Goal: Transaction & Acquisition: Purchase product/service

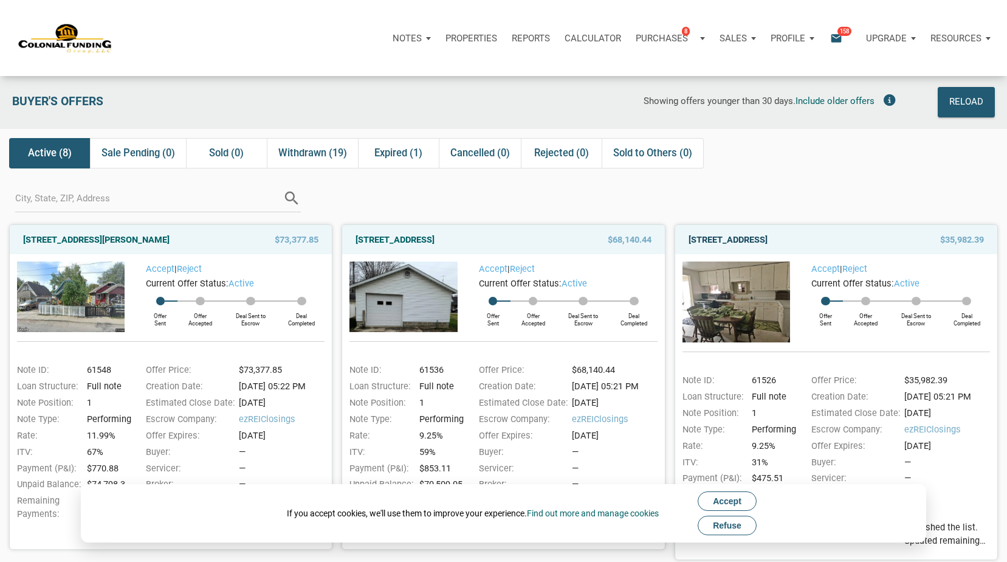
click at [768, 238] on link "720 North 14th Street, New Castle, IN, 47362" at bounding box center [728, 239] width 79 height 15
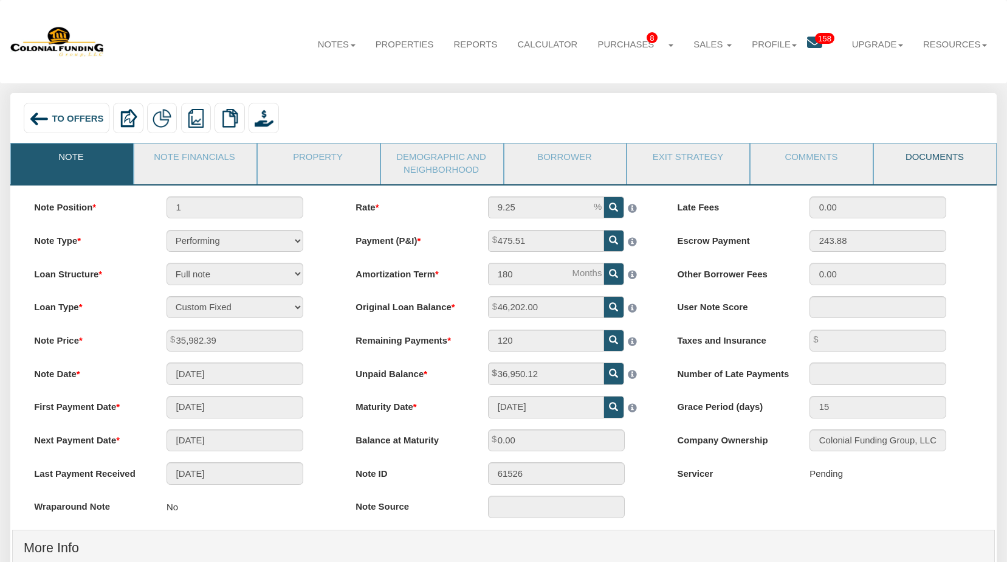
click at [921, 159] on link "Documents" at bounding box center [934, 158] width 121 height 30
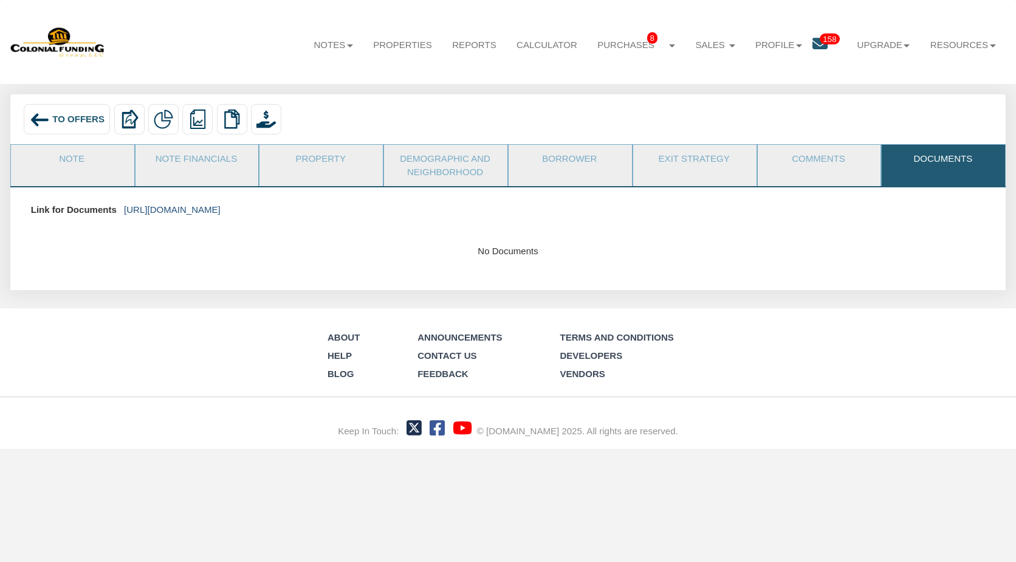
click at [221, 211] on link "https://colonialfundinggroup.sharepoint.com/:f:/s/operationsteam/EsZhQsI5TO9HvH…" at bounding box center [172, 209] width 97 height 10
click at [59, 121] on span "To Offers" at bounding box center [78, 119] width 52 height 10
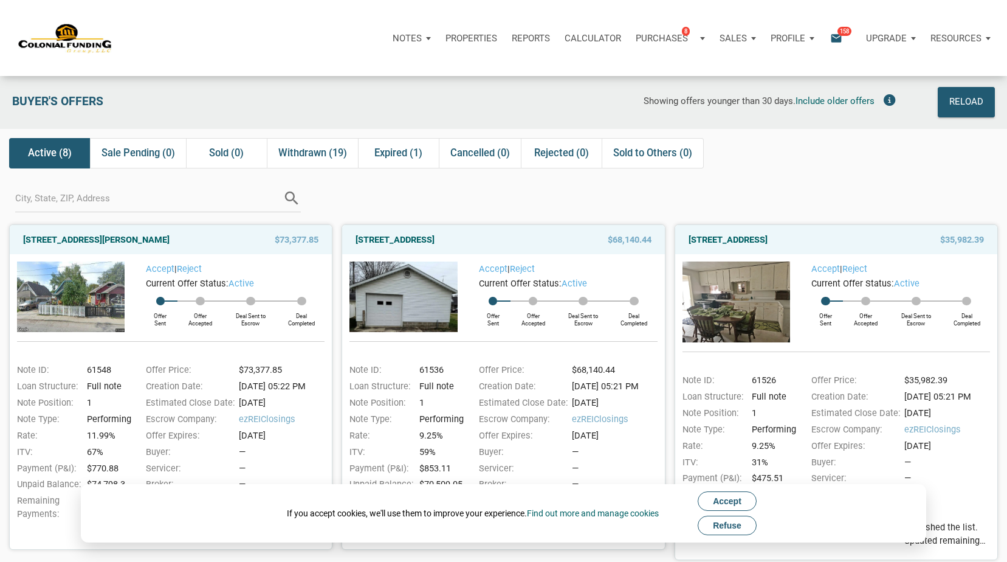
click at [738, 522] on span "Refuse" at bounding box center [727, 525] width 29 height 10
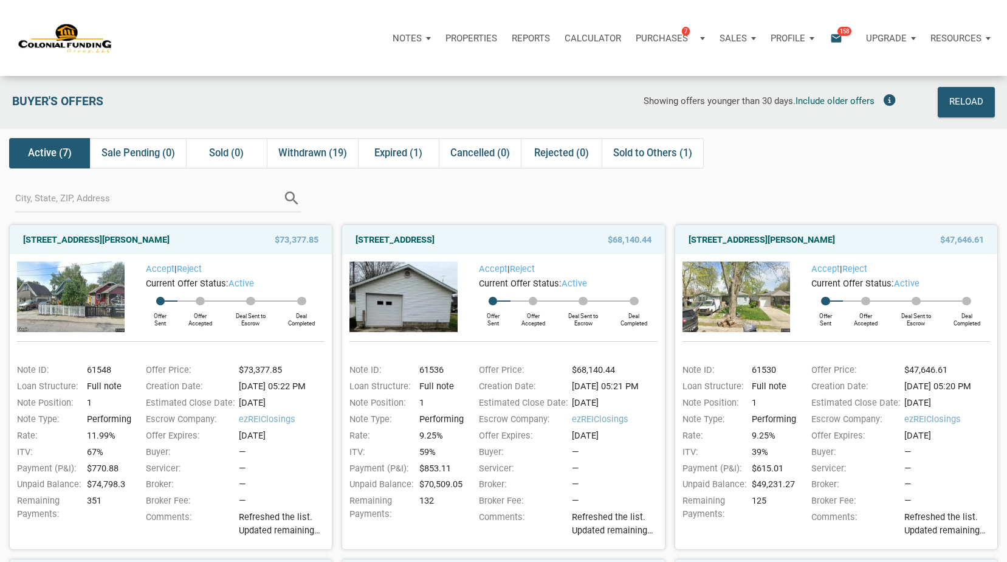
click at [598, 9] on div "Notes Dashboard Transactions Properties Reports Calculator Purchases 7 Note Off…" at bounding box center [508, 38] width 998 height 76
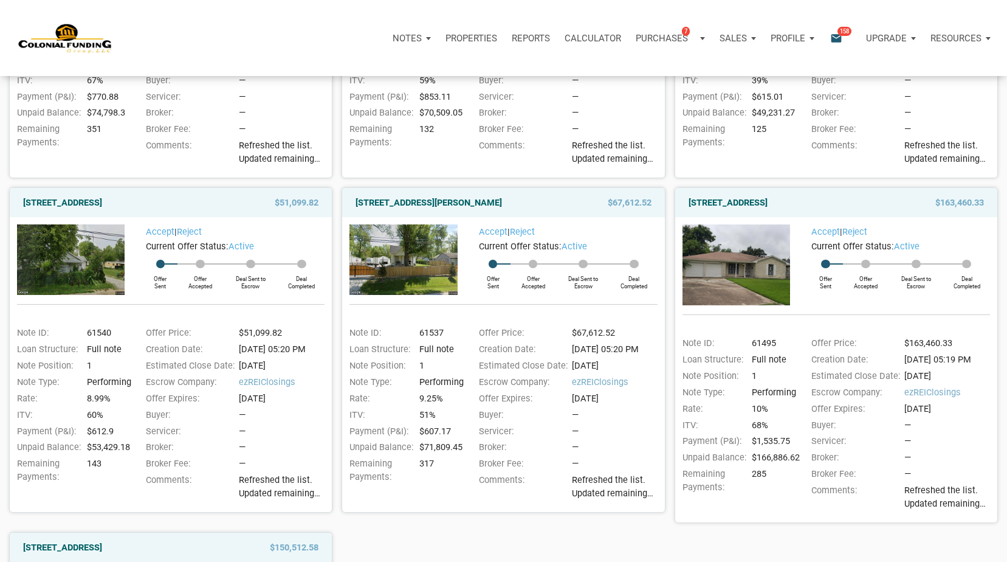
scroll to position [360, 0]
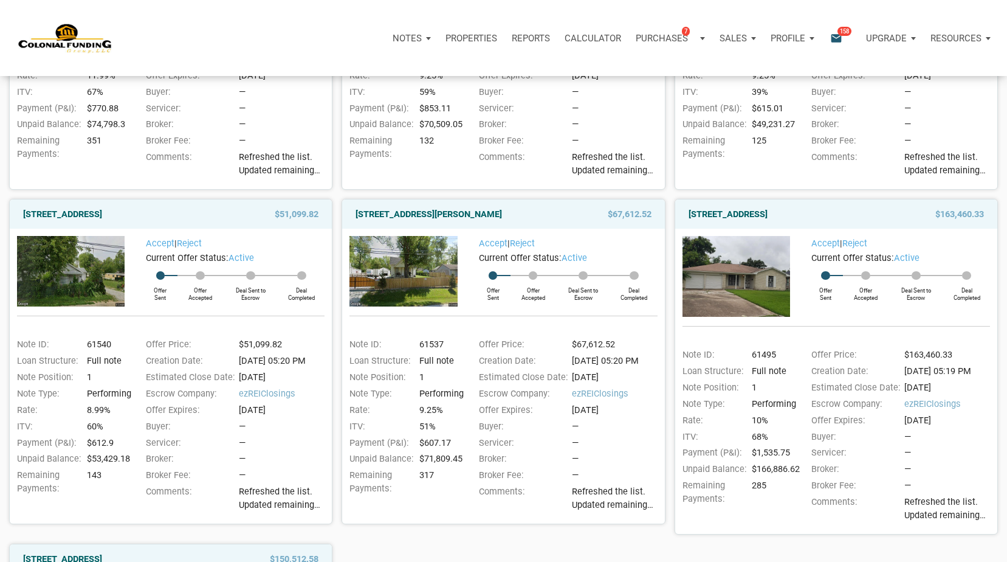
click at [862, 5] on div "Notes Dashboard Transactions Properties Reports Calculator Purchases 7 Note Off…" at bounding box center [508, 38] width 998 height 76
click at [102, 215] on link "[STREET_ADDRESS]" at bounding box center [62, 214] width 79 height 15
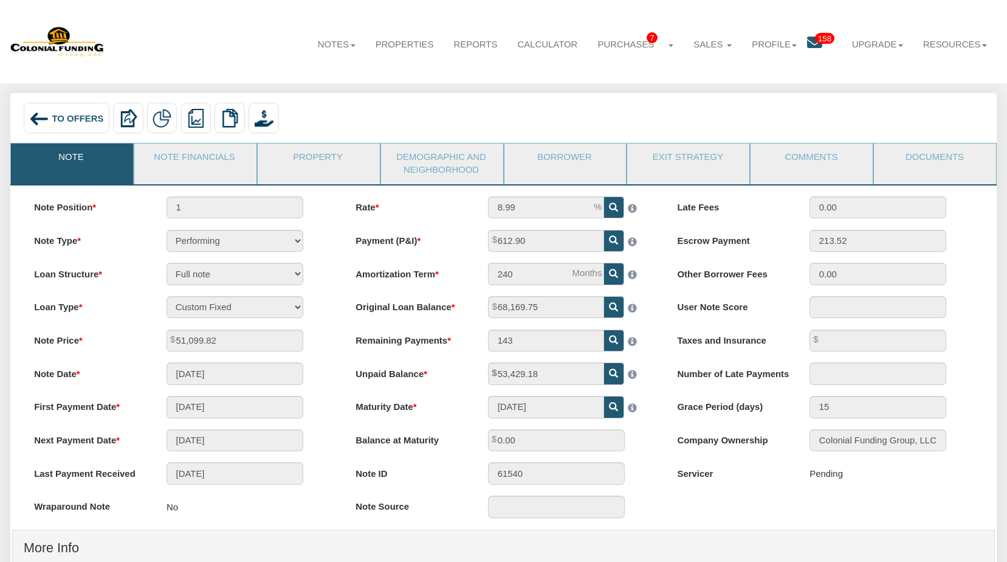
click at [81, 120] on span "To Offers" at bounding box center [78, 118] width 52 height 10
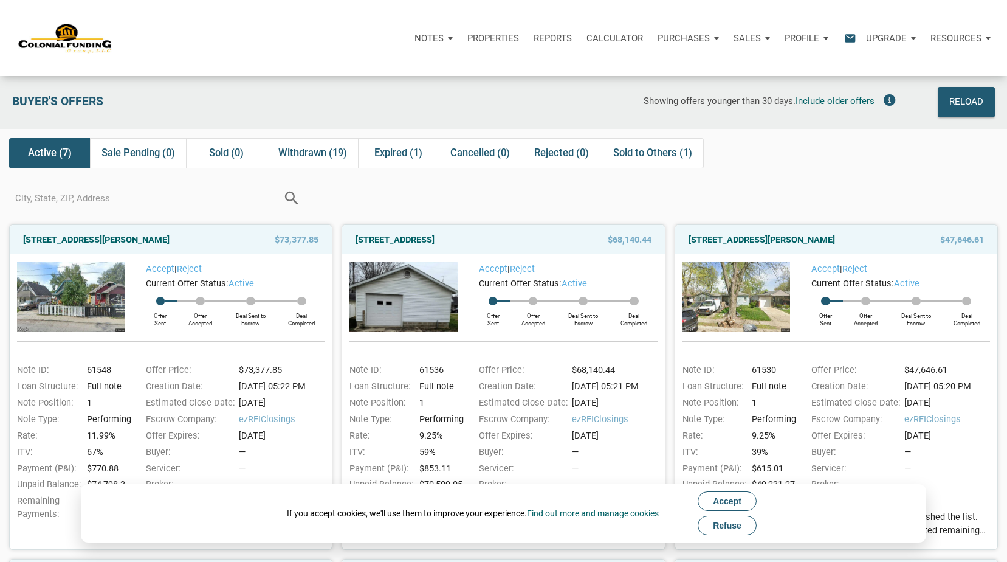
click at [746, 526] on button "Refuse" at bounding box center [727, 524] width 59 height 19
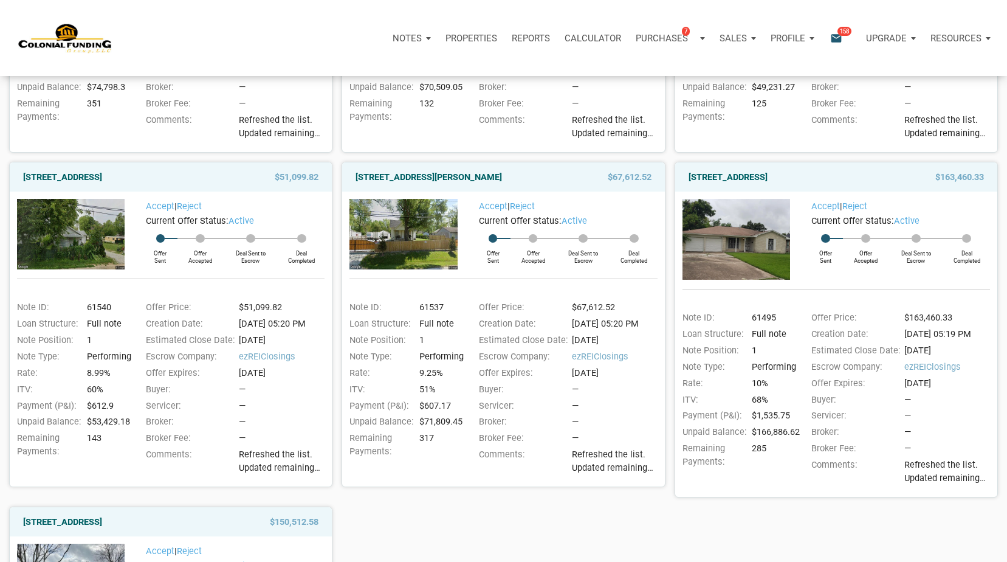
scroll to position [392, 0]
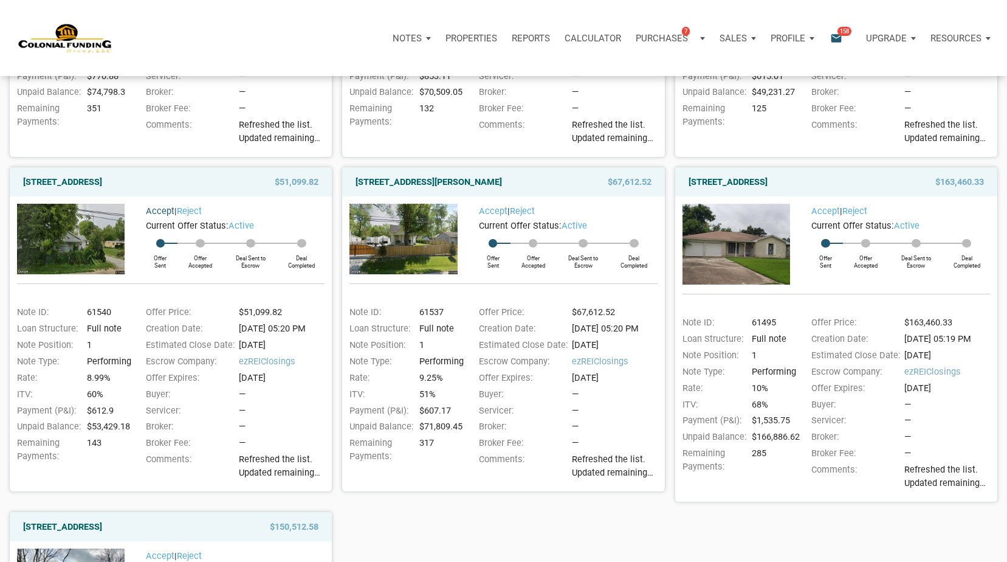
click at [160, 211] on link "Accept" at bounding box center [160, 210] width 29 height 11
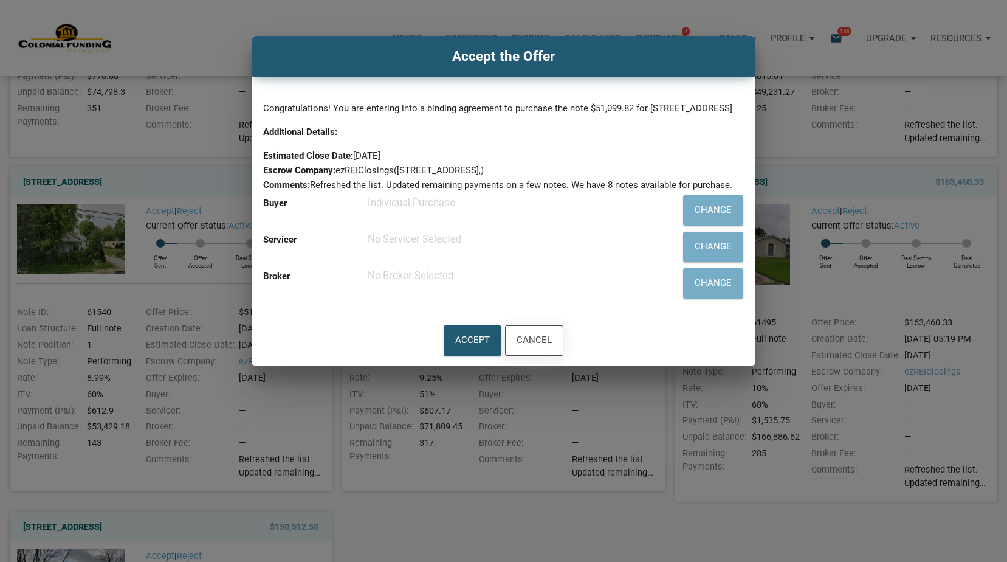
click at [533, 349] on div "Cancel" at bounding box center [534, 341] width 35 height 18
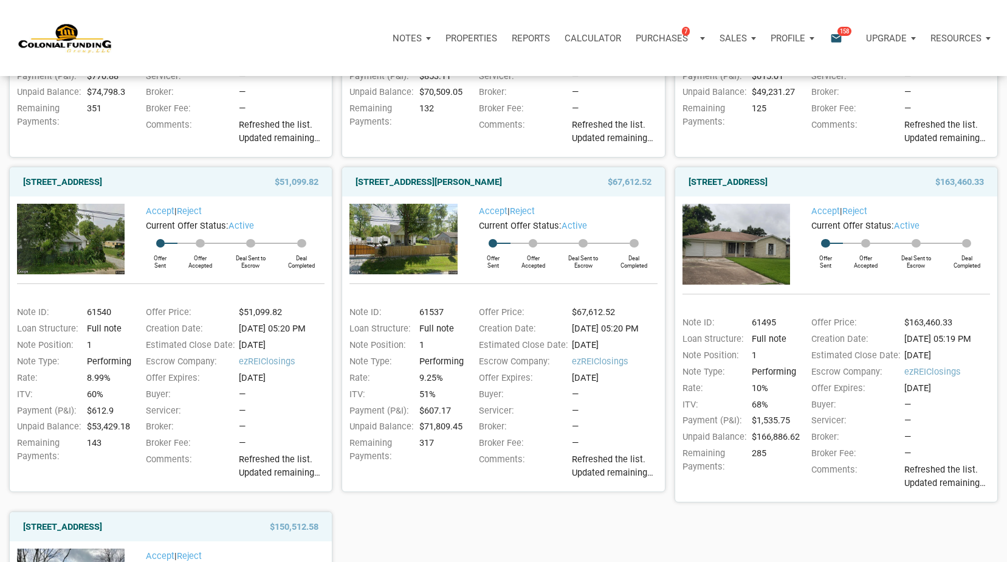
click at [805, 39] on div "Profile" at bounding box center [792, 38] width 58 height 36
click at [747, 70] on link "Settings" at bounding box center [760, 70] width 115 height 25
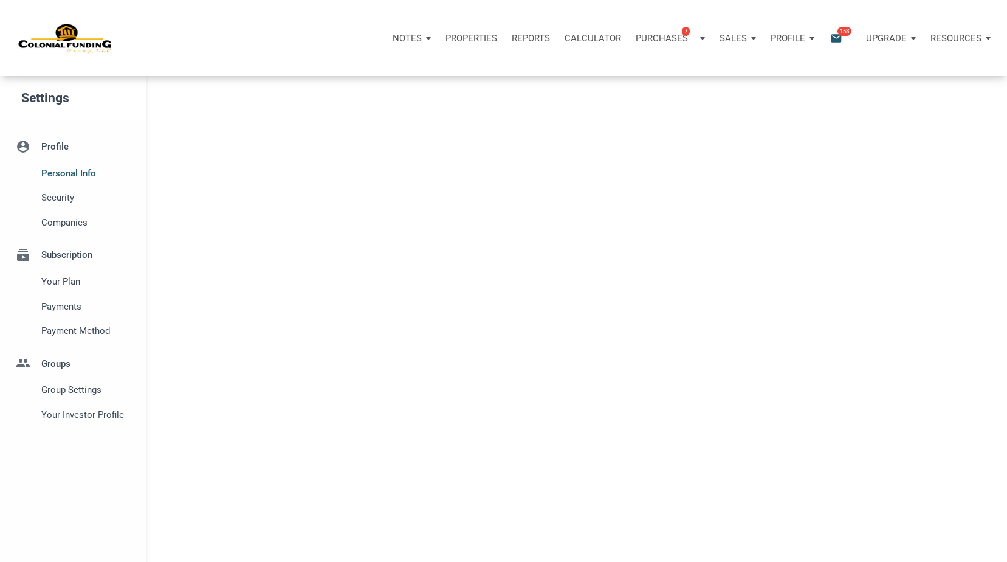
select select
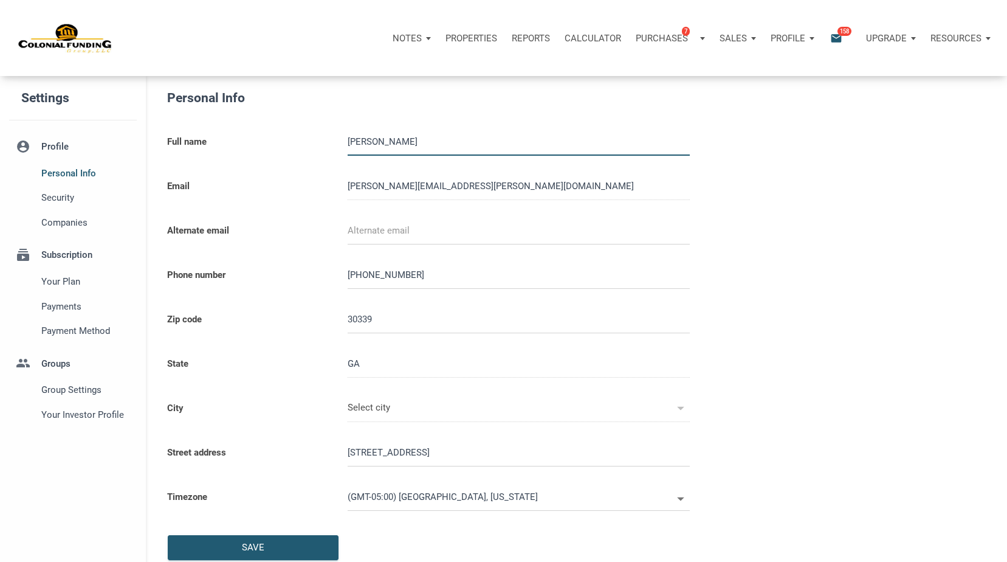
type input "VINNINGS"
select select
type input "4044014639"
type input "[GEOGRAPHIC_DATA]"
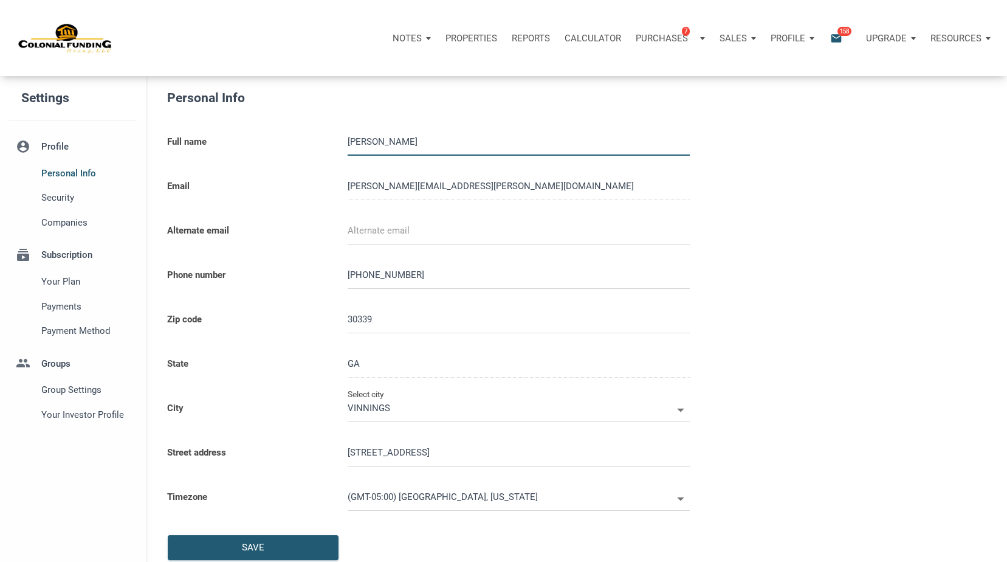
type input "[GEOGRAPHIC_DATA]"
select select
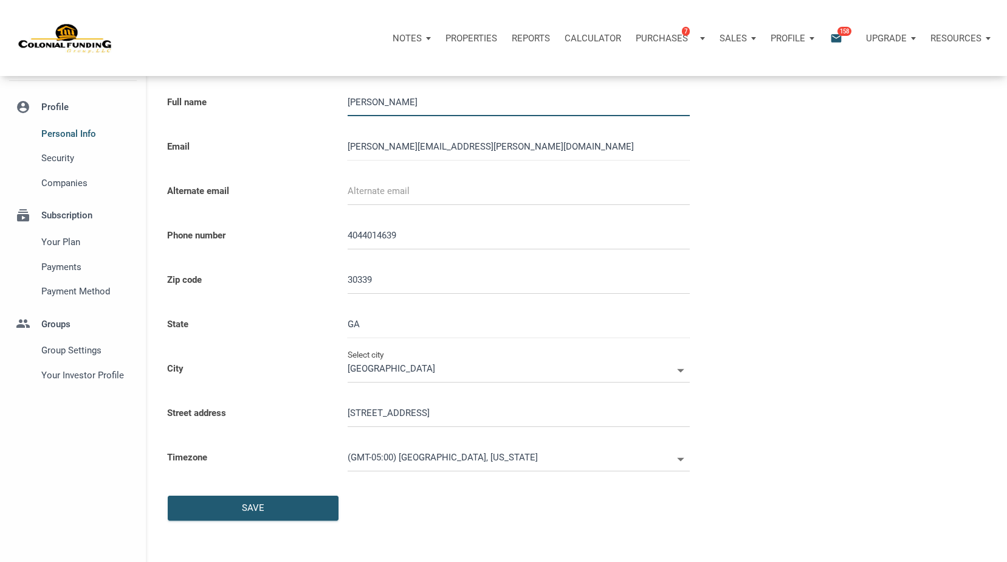
scroll to position [30, 0]
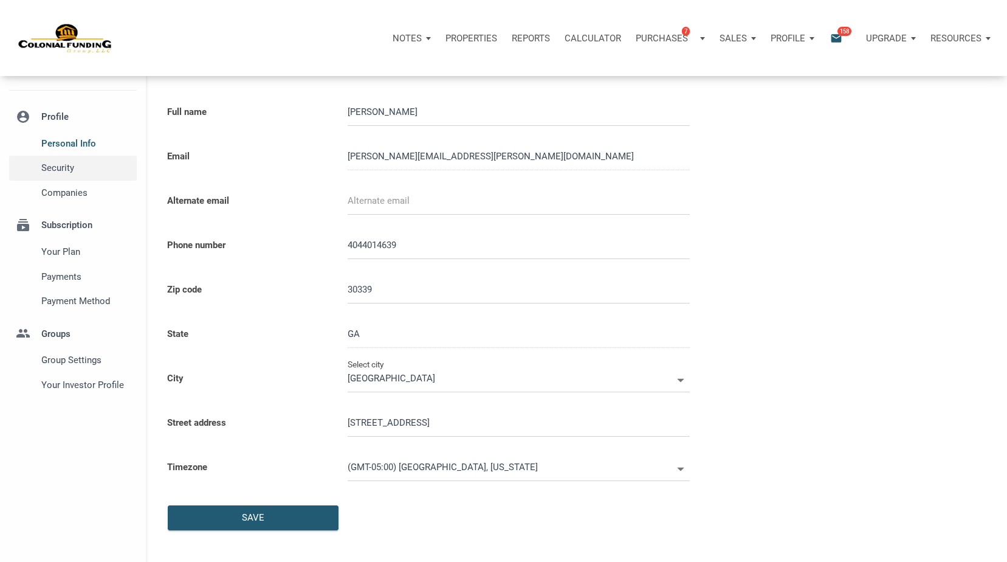
click at [70, 169] on span "Security" at bounding box center [86, 167] width 91 height 15
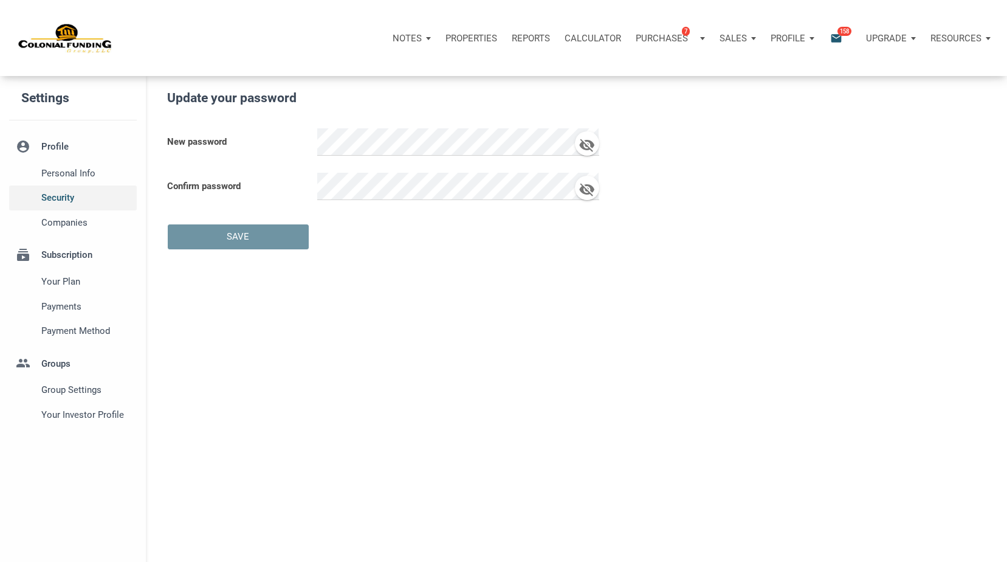
click at [70, 197] on span "Security" at bounding box center [86, 197] width 91 height 15
click at [65, 192] on span "Security" at bounding box center [86, 197] width 91 height 15
click at [62, 223] on span "Companies" at bounding box center [86, 222] width 91 height 15
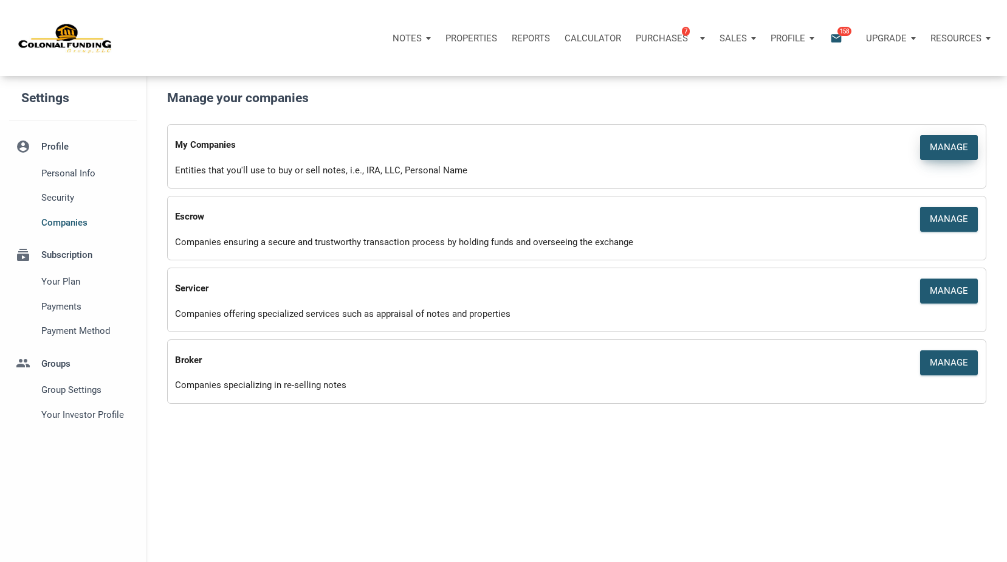
click at [952, 146] on div "Manage" at bounding box center [949, 147] width 38 height 14
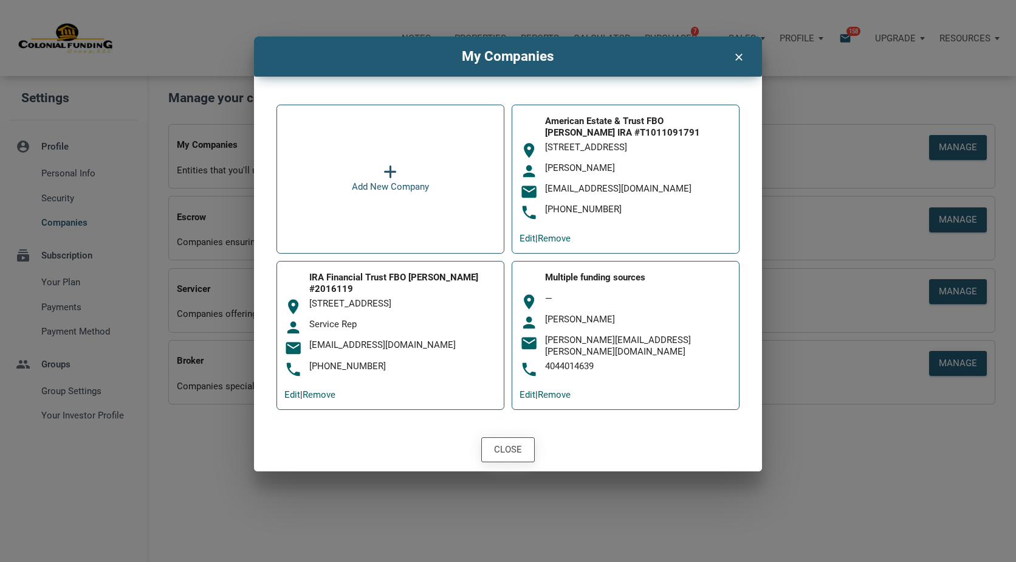
click at [516, 447] on div "Close" at bounding box center [508, 450] width 52 height 24
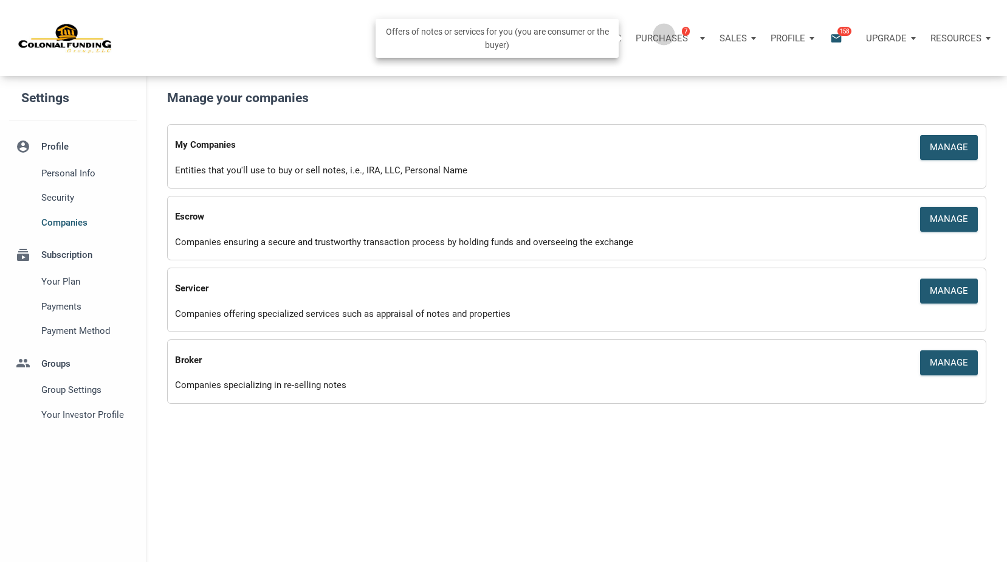
click at [664, 34] on p "Purchases" at bounding box center [662, 38] width 52 height 11
click at [636, 72] on link "Note Offers 7" at bounding box center [651, 70] width 115 height 25
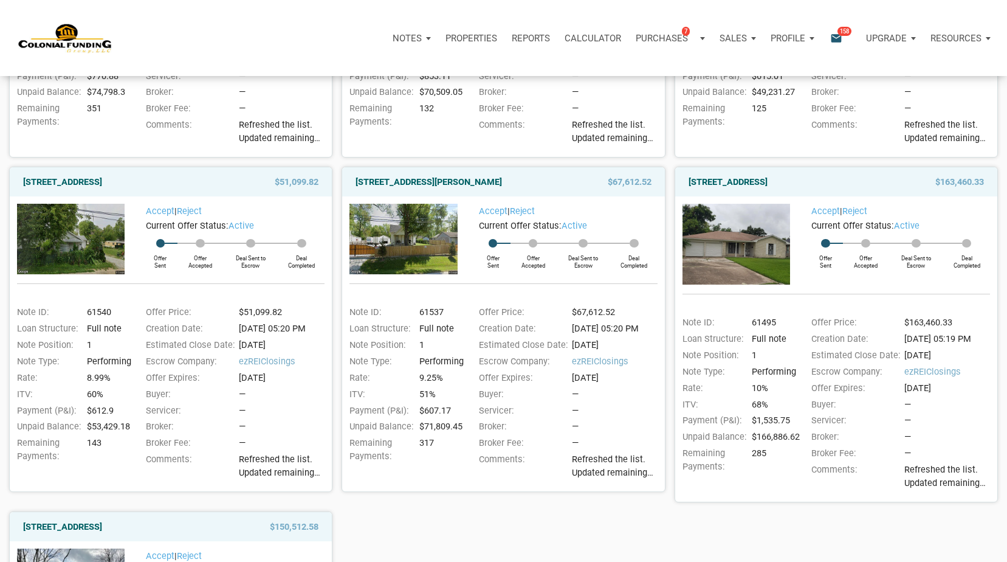
scroll to position [442, 0]
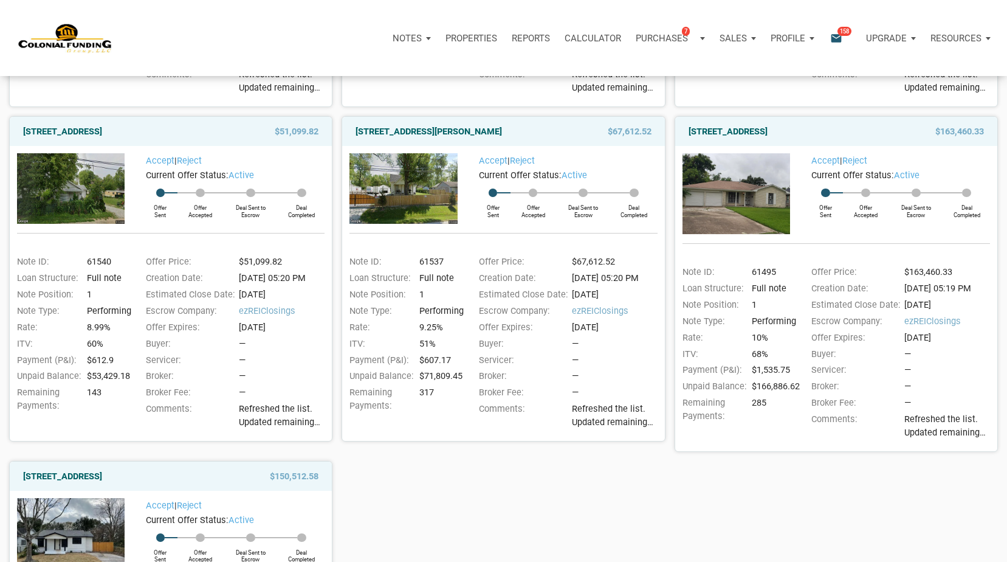
click at [499, 527] on div "[STREET_ADDRESS][PERSON_NAME] $73,377.85 Accept | Reject Current Offer Status: …" at bounding box center [503, 284] width 1007 height 1023
click at [159, 162] on link "Accept" at bounding box center [160, 160] width 29 height 11
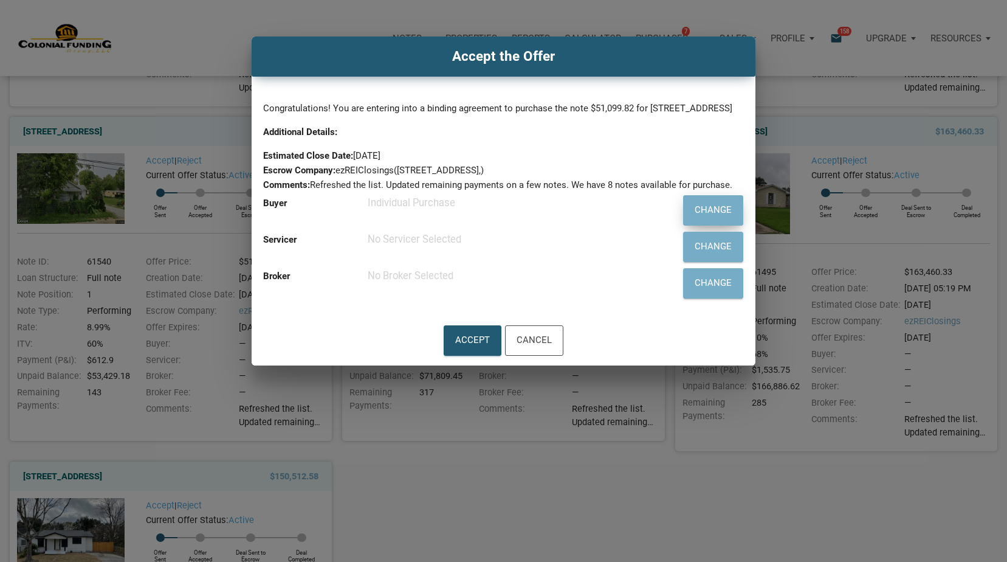
click at [714, 219] on div "Change" at bounding box center [713, 210] width 37 height 18
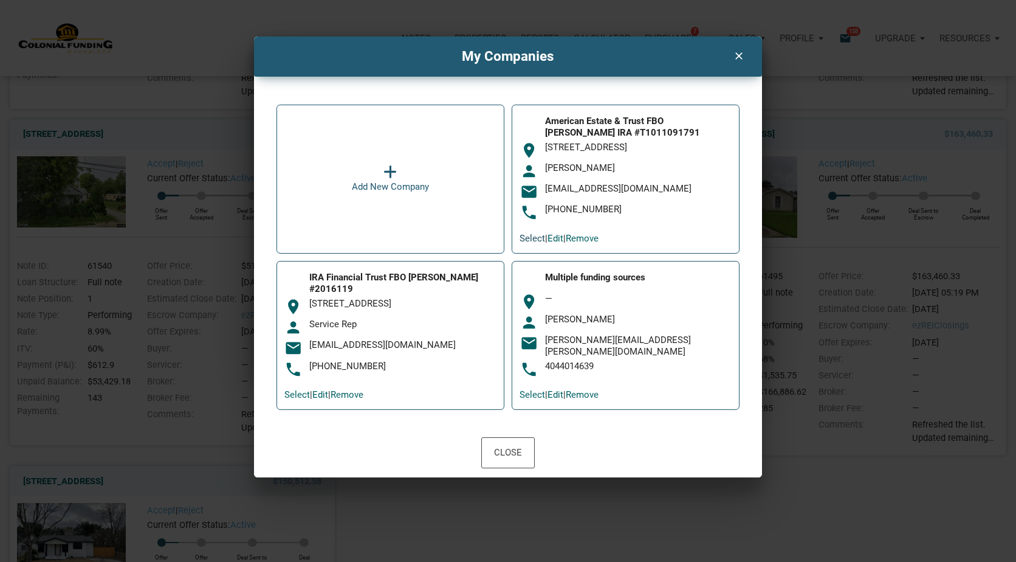
click at [532, 233] on link "Select" at bounding box center [533, 238] width 26 height 11
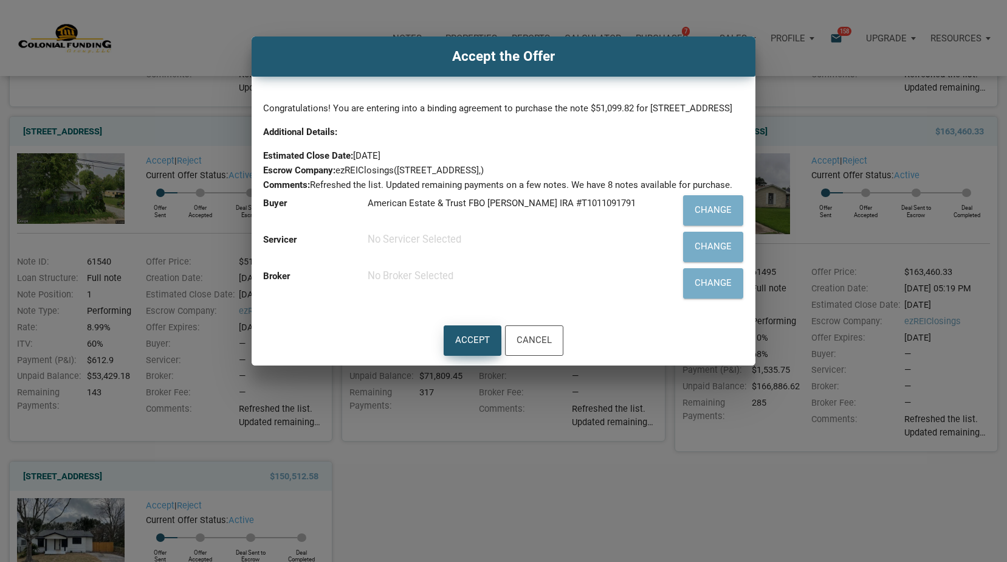
click at [476, 349] on div "Accept" at bounding box center [472, 341] width 35 height 18
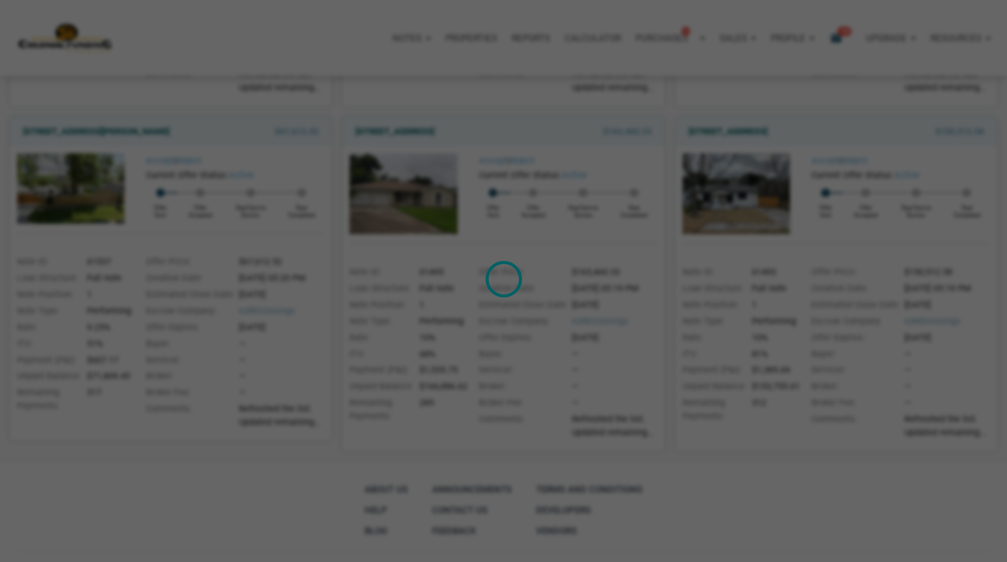
click at [940, 24] on div "Loading" at bounding box center [503, 281] width 1007 height 562
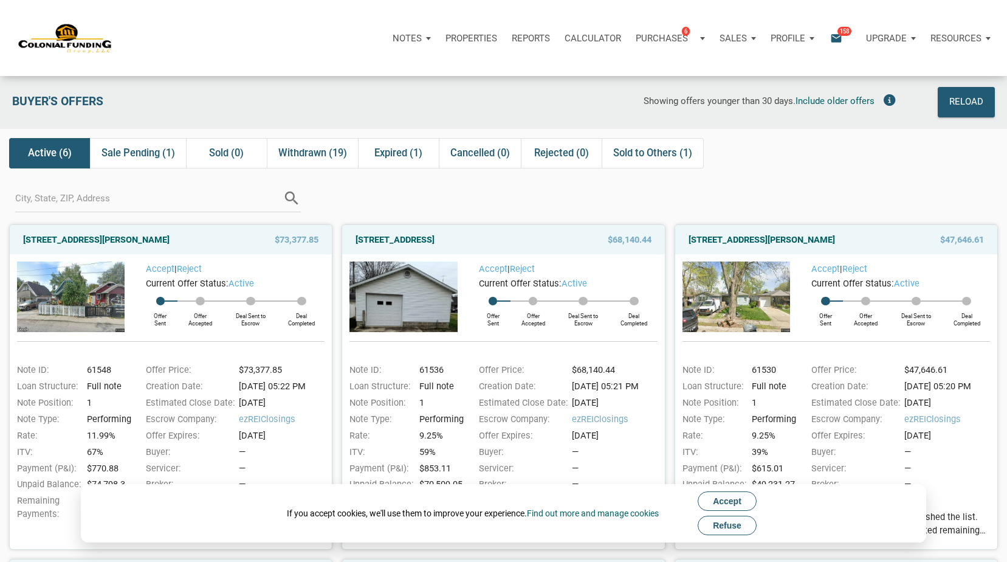
click at [723, 527] on span "Refuse" at bounding box center [727, 525] width 29 height 10
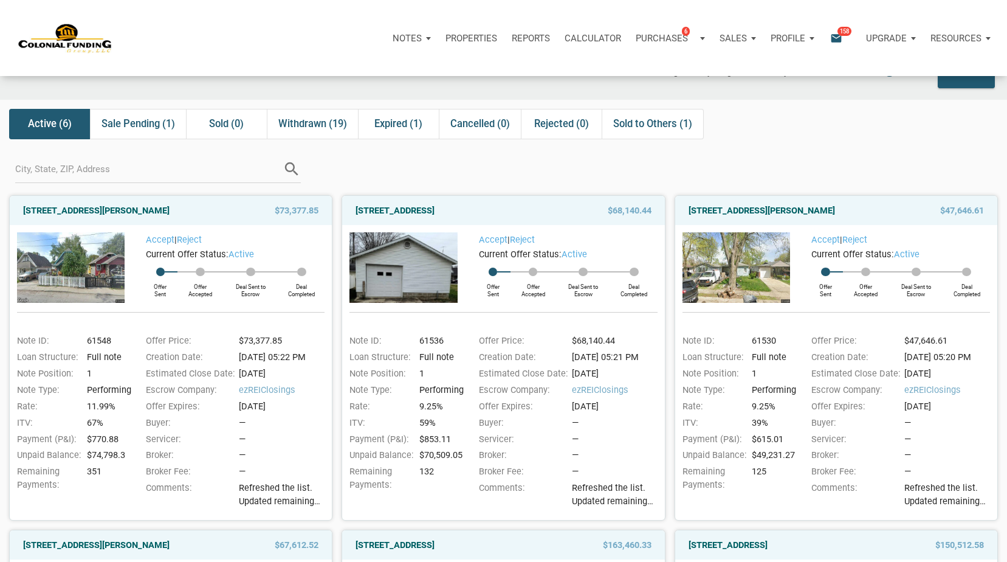
scroll to position [30, 0]
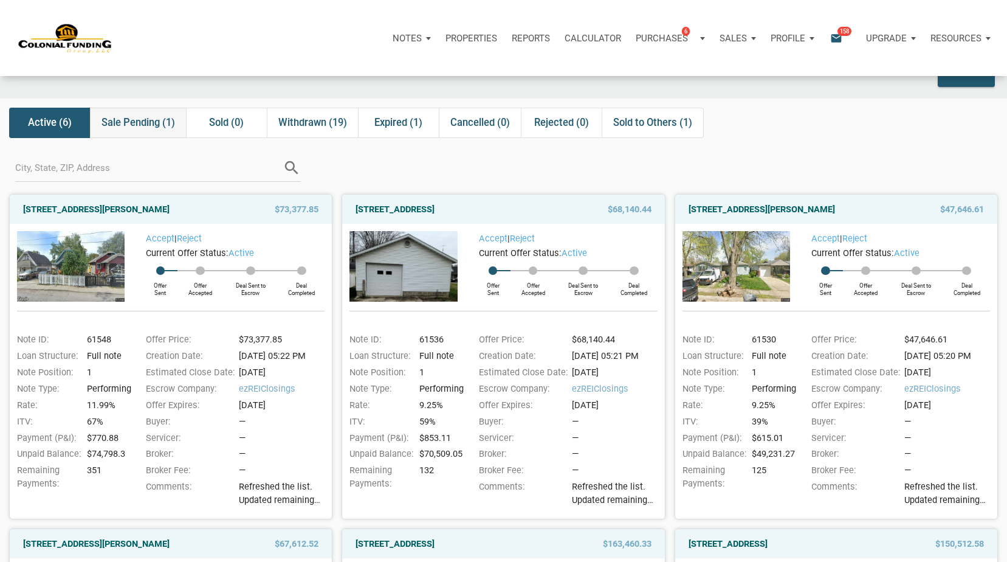
click at [143, 126] on span "Sale Pending (1)" at bounding box center [138, 122] width 74 height 15
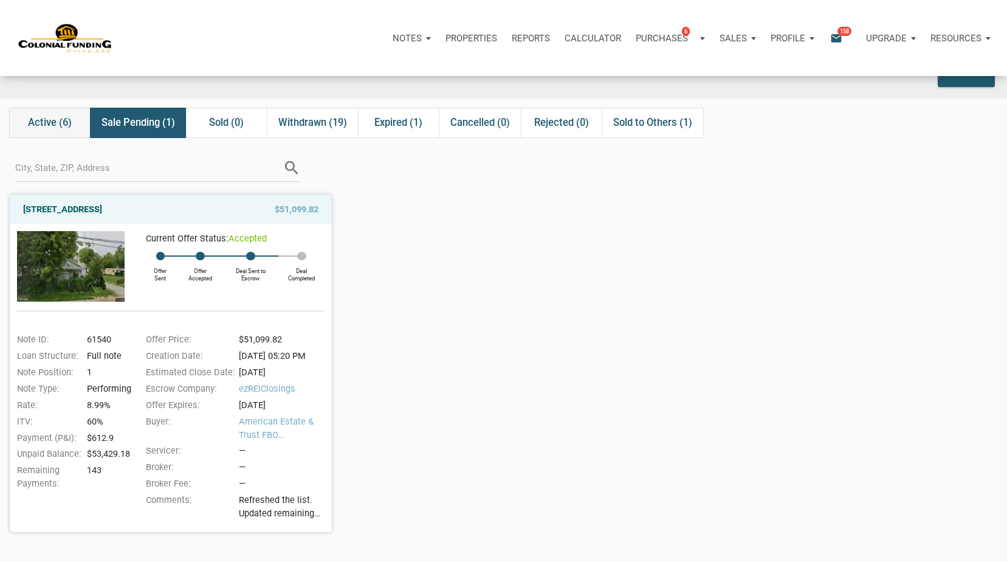
click at [53, 122] on span "Active (6)" at bounding box center [50, 122] width 44 height 15
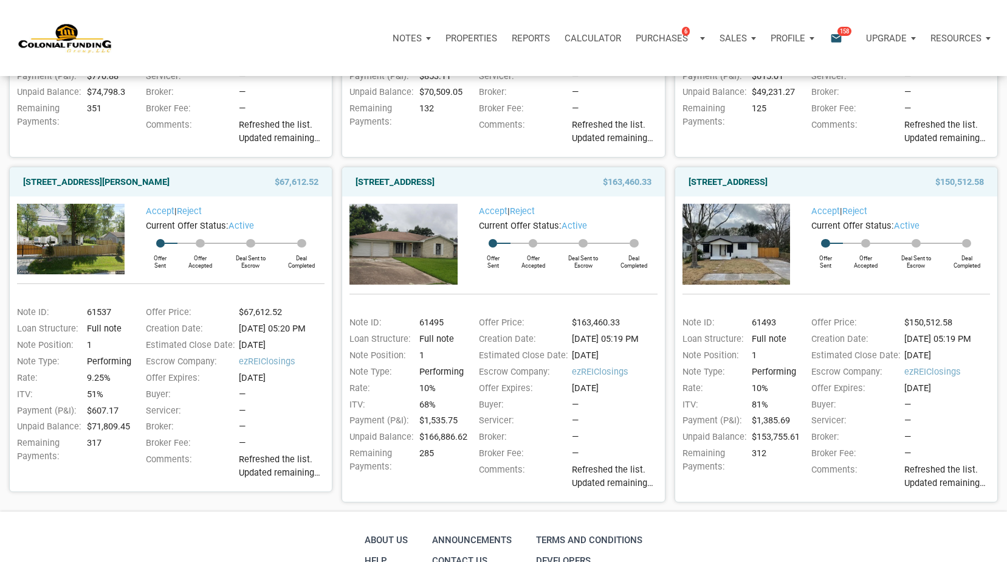
scroll to position [391, 0]
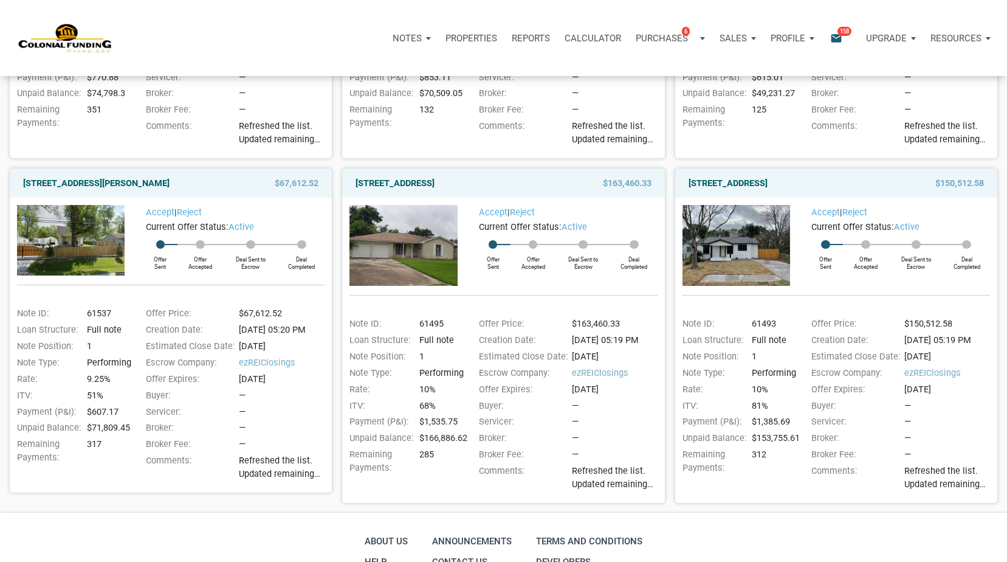
click at [232, 11] on div "Notes Dashboard Transactions Properties Reports Calculator Purchases 6 Note Off…" at bounding box center [508, 38] width 998 height 76
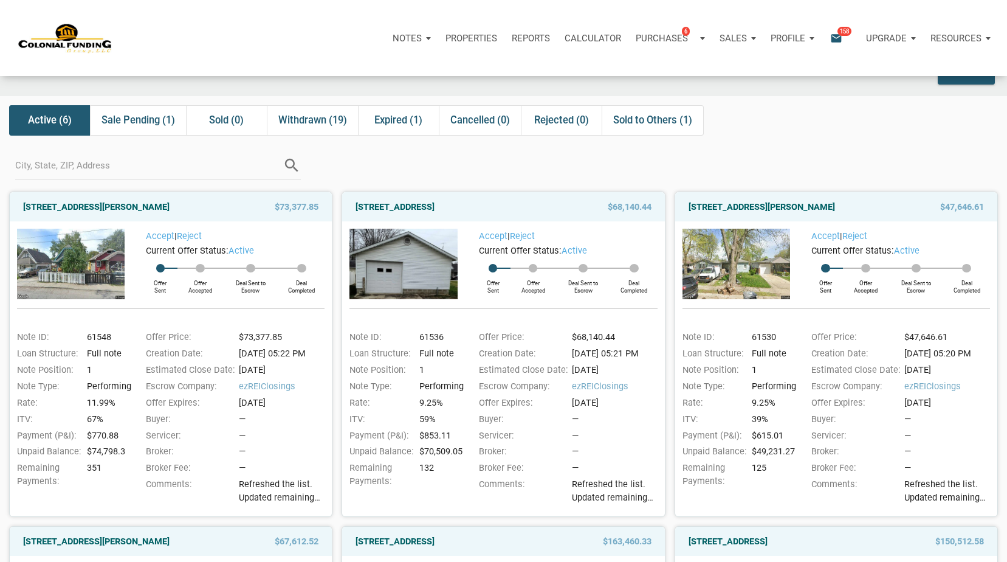
scroll to position [0, 0]
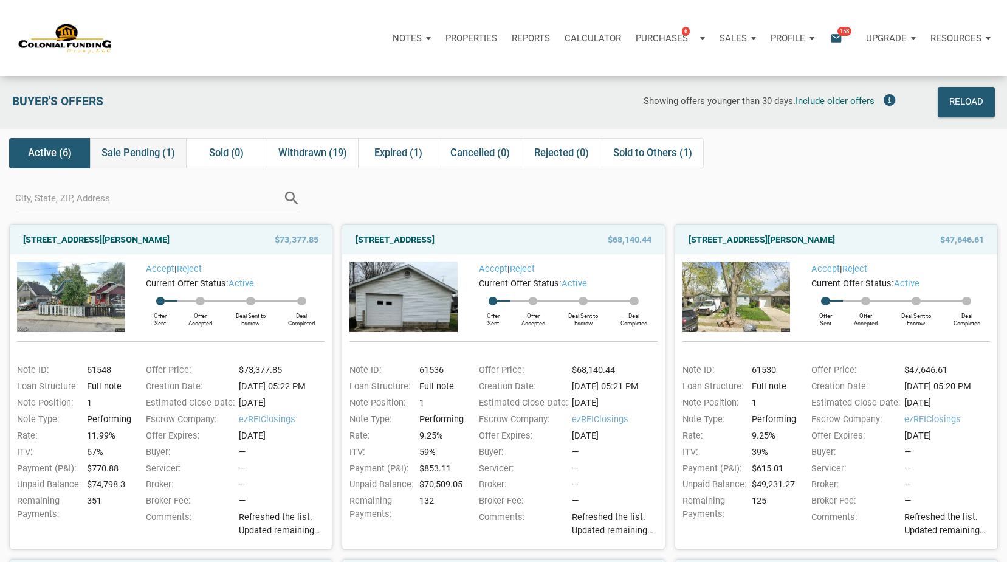
click at [134, 151] on span "Sale Pending (1)" at bounding box center [138, 153] width 74 height 15
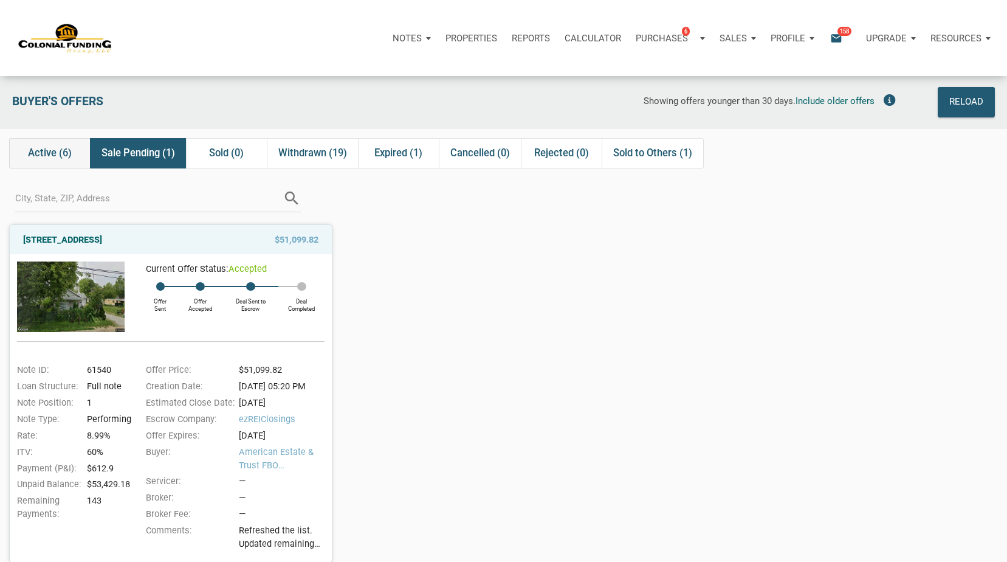
click at [49, 153] on span "Active (6)" at bounding box center [50, 153] width 44 height 15
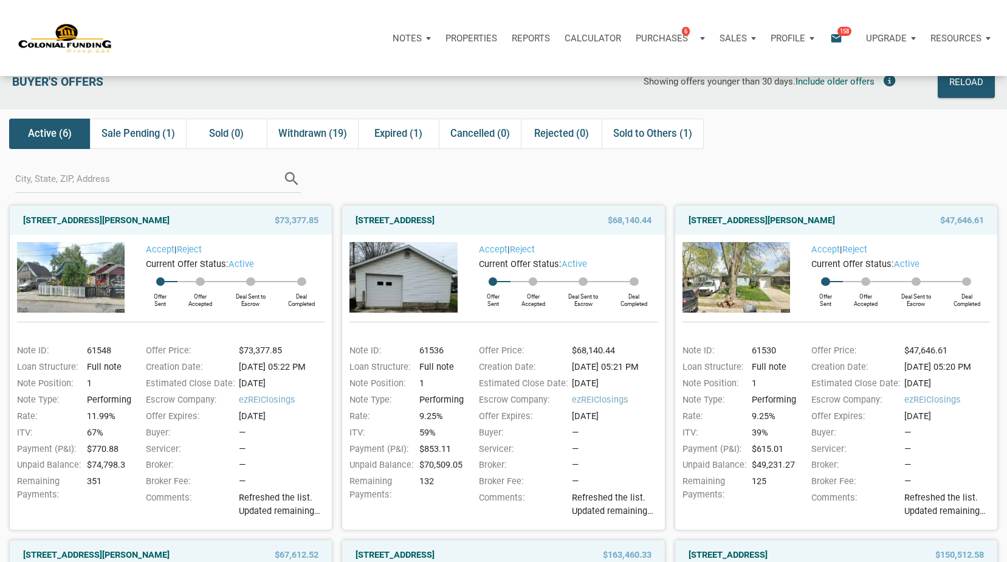
scroll to position [13, 0]
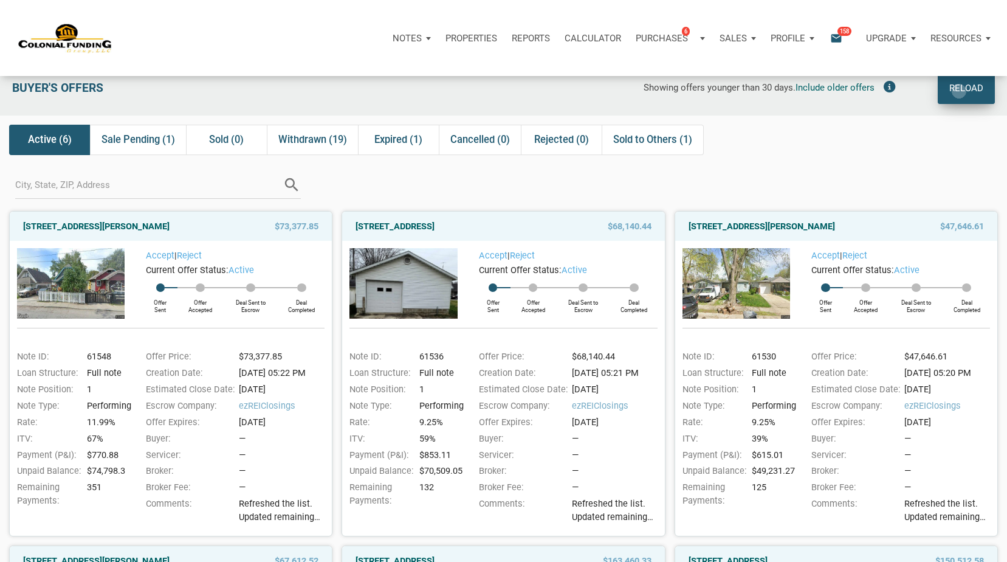
click at [959, 91] on div "Reload" at bounding box center [966, 89] width 34 height 18
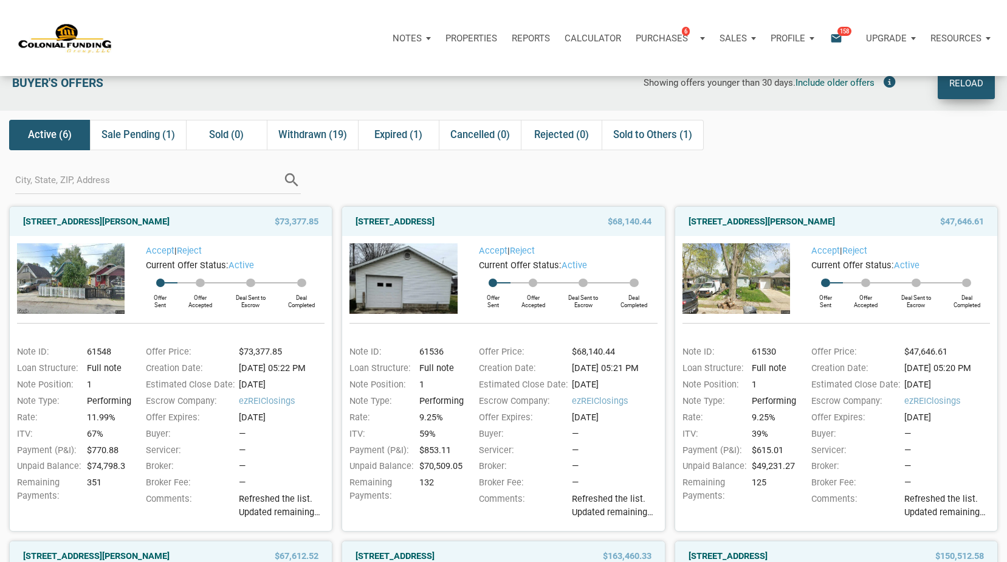
scroll to position [11, 0]
